Goal: Check status: Check status

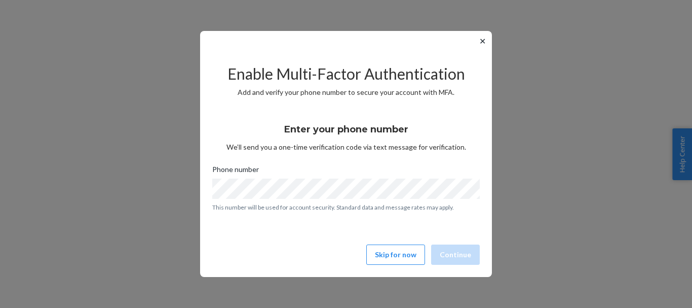
click at [483, 40] on button "✕" at bounding box center [482, 41] width 11 height 12
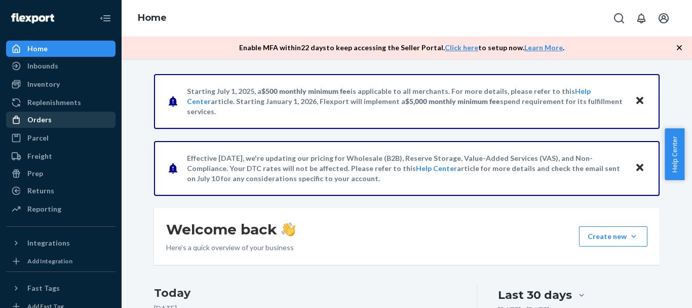
click at [46, 120] on div "Orders" at bounding box center [39, 120] width 24 height 10
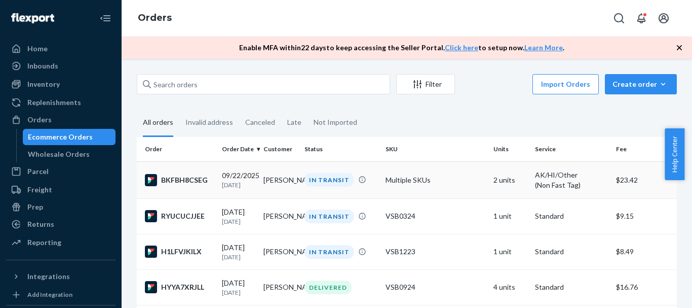
click at [182, 179] on div "BKFBH8CSEG" at bounding box center [179, 180] width 69 height 12
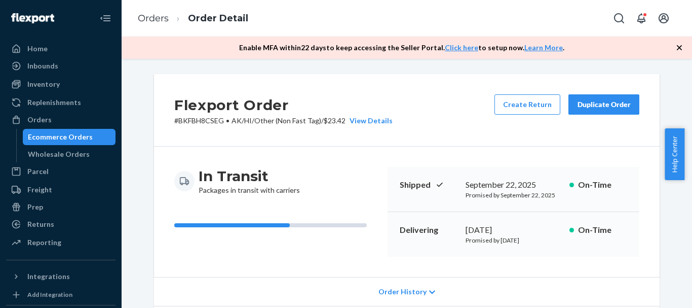
scroll to position [341, 0]
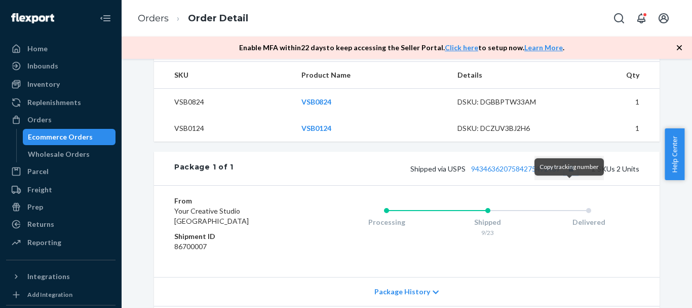
click at [568, 175] on button "Copy tracking number" at bounding box center [571, 168] width 13 height 13
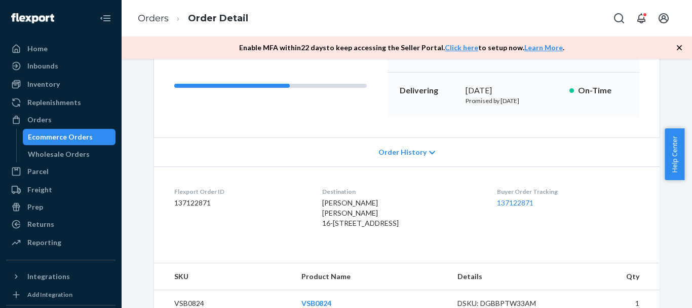
scroll to position [0, 0]
